Goal: Information Seeking & Learning: Understand process/instructions

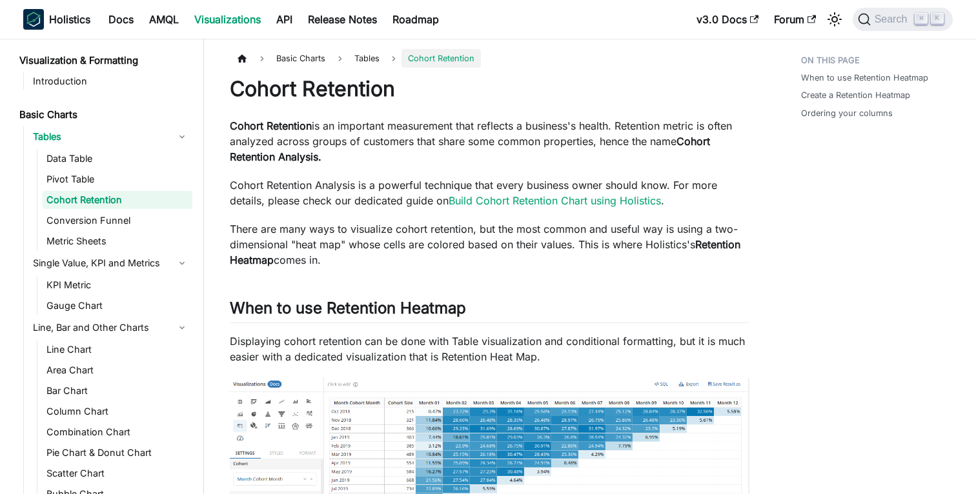
click at [358, 185] on p "Cohort Retention Analysis is a powerful technique that every business owner sho…" at bounding box center [490, 192] width 520 height 31
click at [478, 200] on link "Build Cohort Retention Chart using Holistics" at bounding box center [555, 200] width 212 height 13
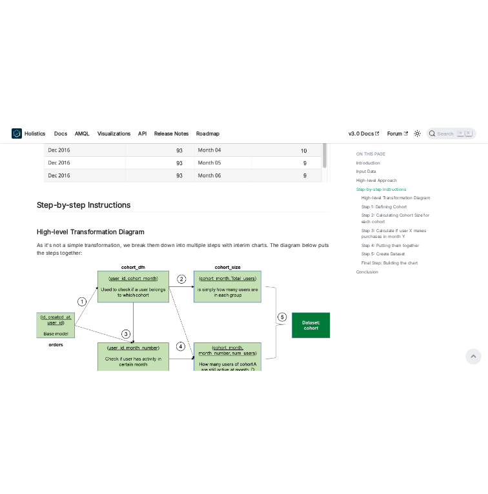
scroll to position [1148, 0]
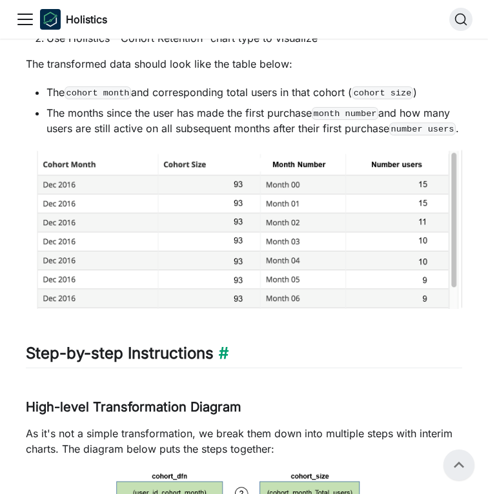
scroll to position [988, 0]
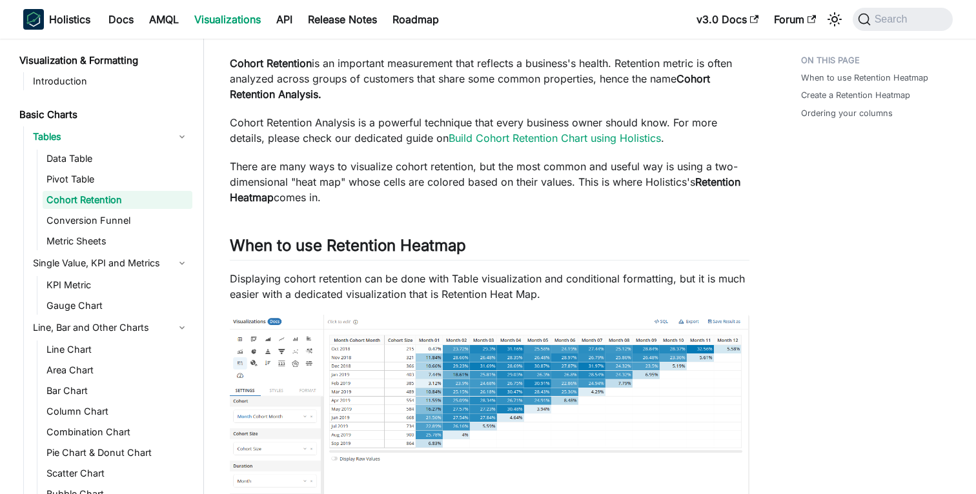
scroll to position [136, 0]
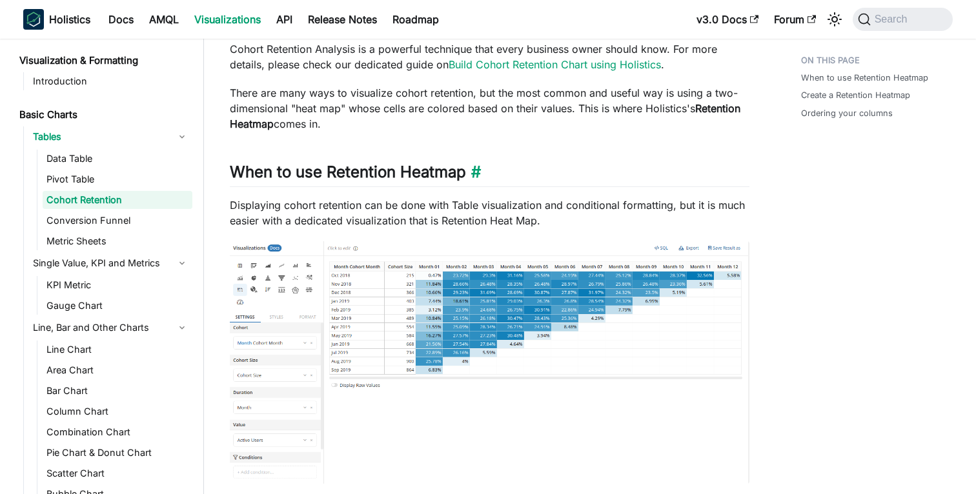
click at [419, 181] on h2 "When to use Retention Heatmap ​" at bounding box center [490, 175] width 520 height 25
